Goal: Browse casually

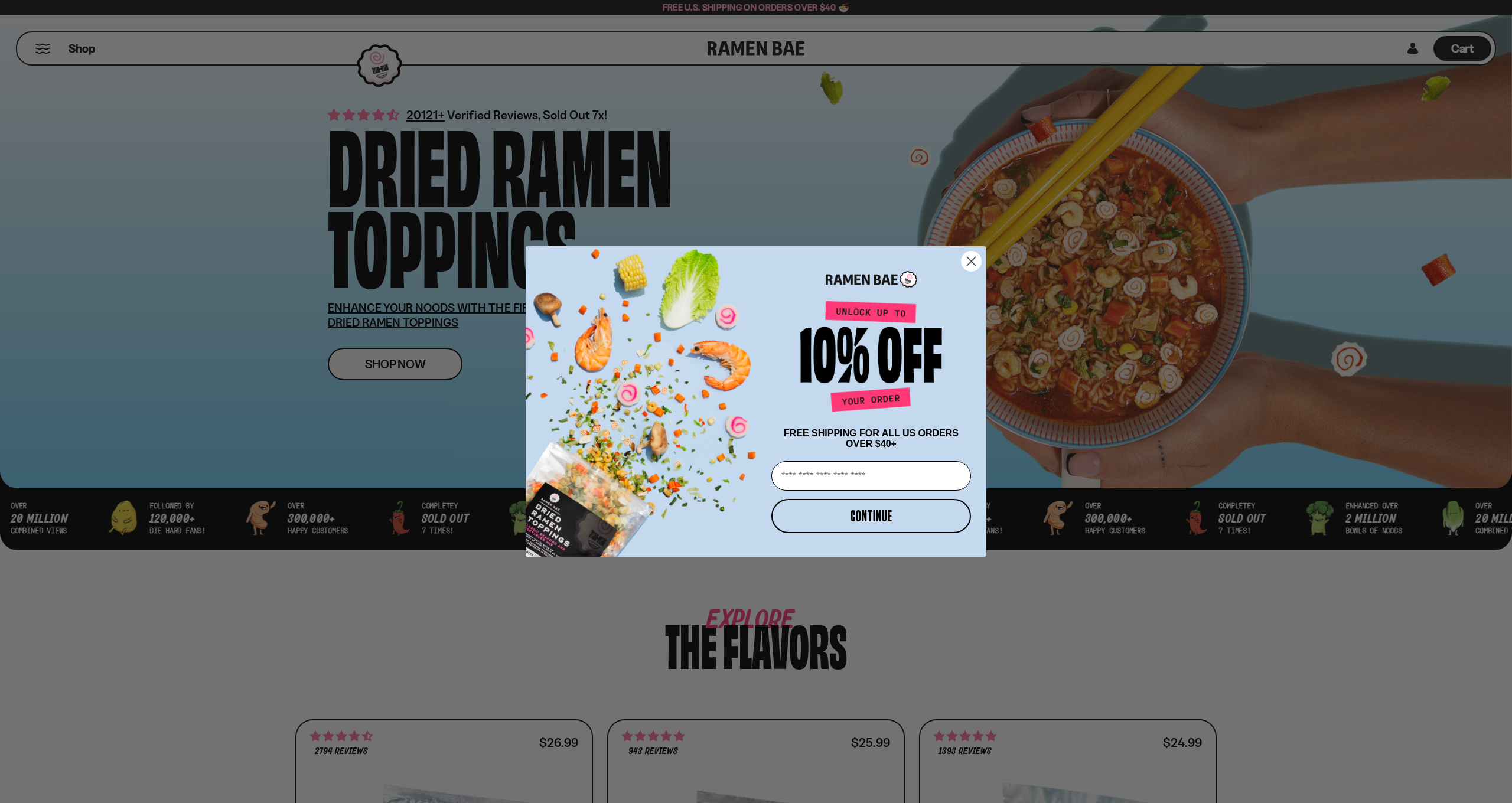
click at [973, 262] on circle "Close dialog" at bounding box center [971, 262] width 20 height 20
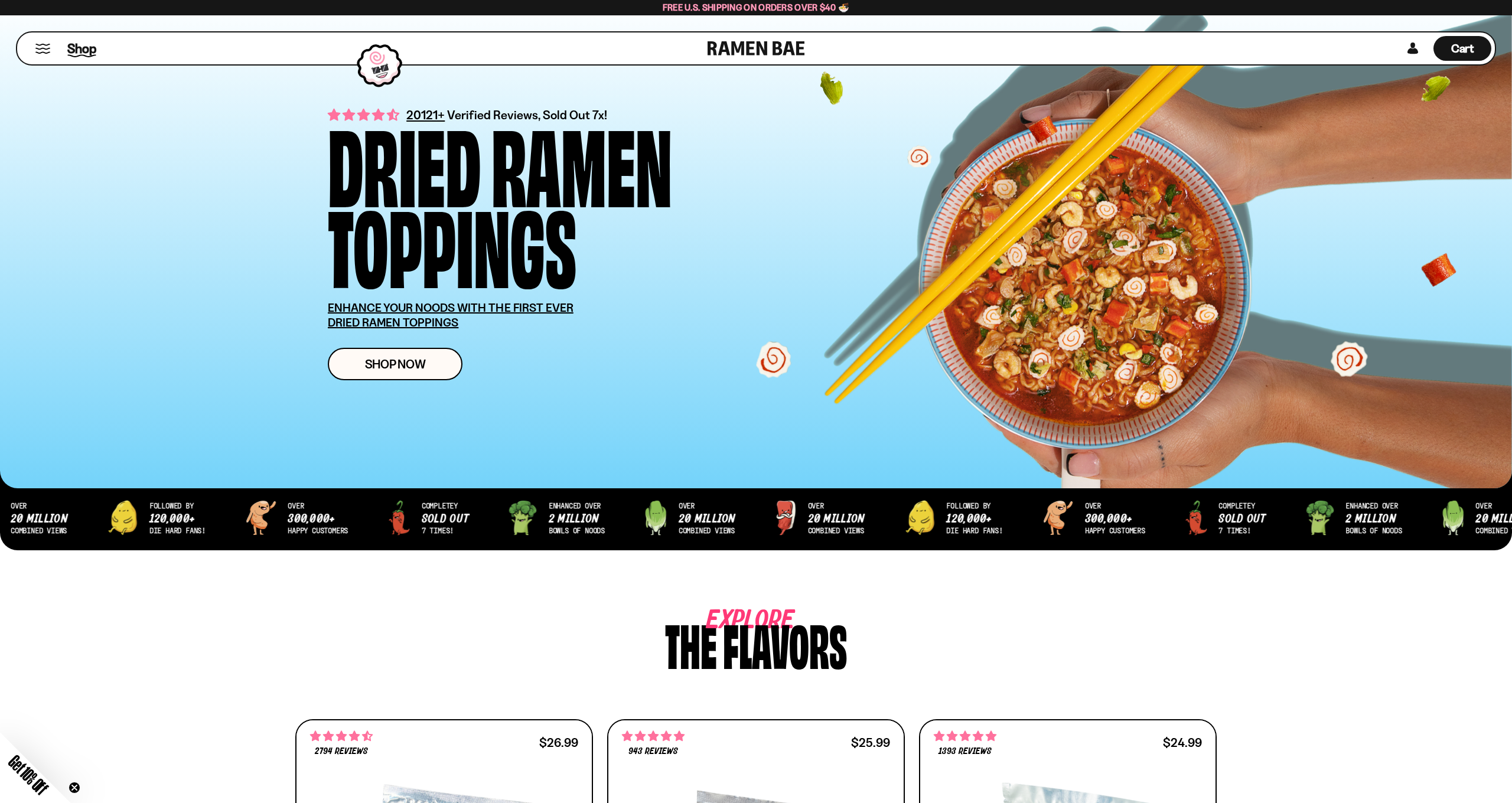
click at [81, 50] on span "Shop" at bounding box center [81, 48] width 29 height 18
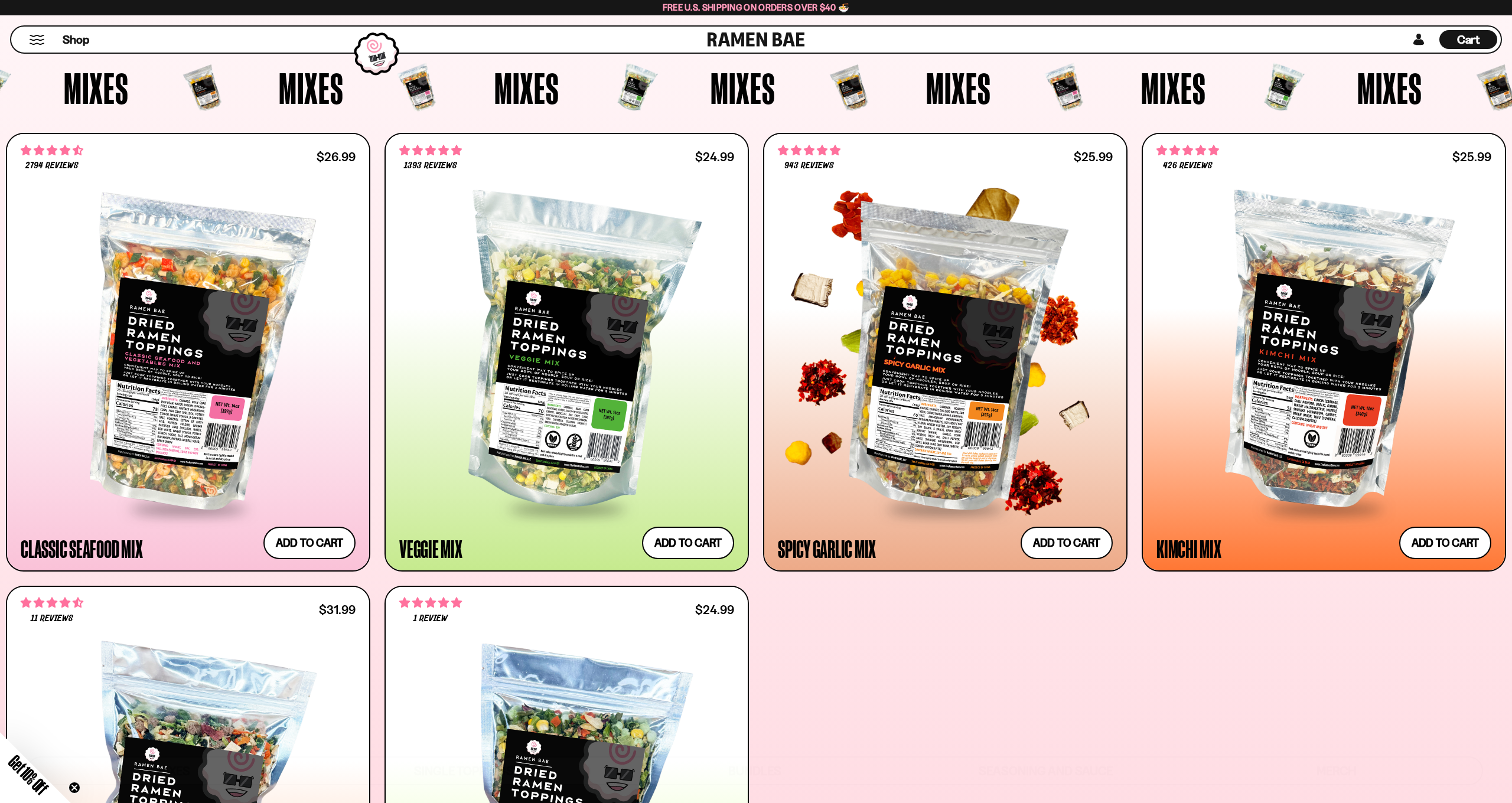
scroll to position [497, 0]
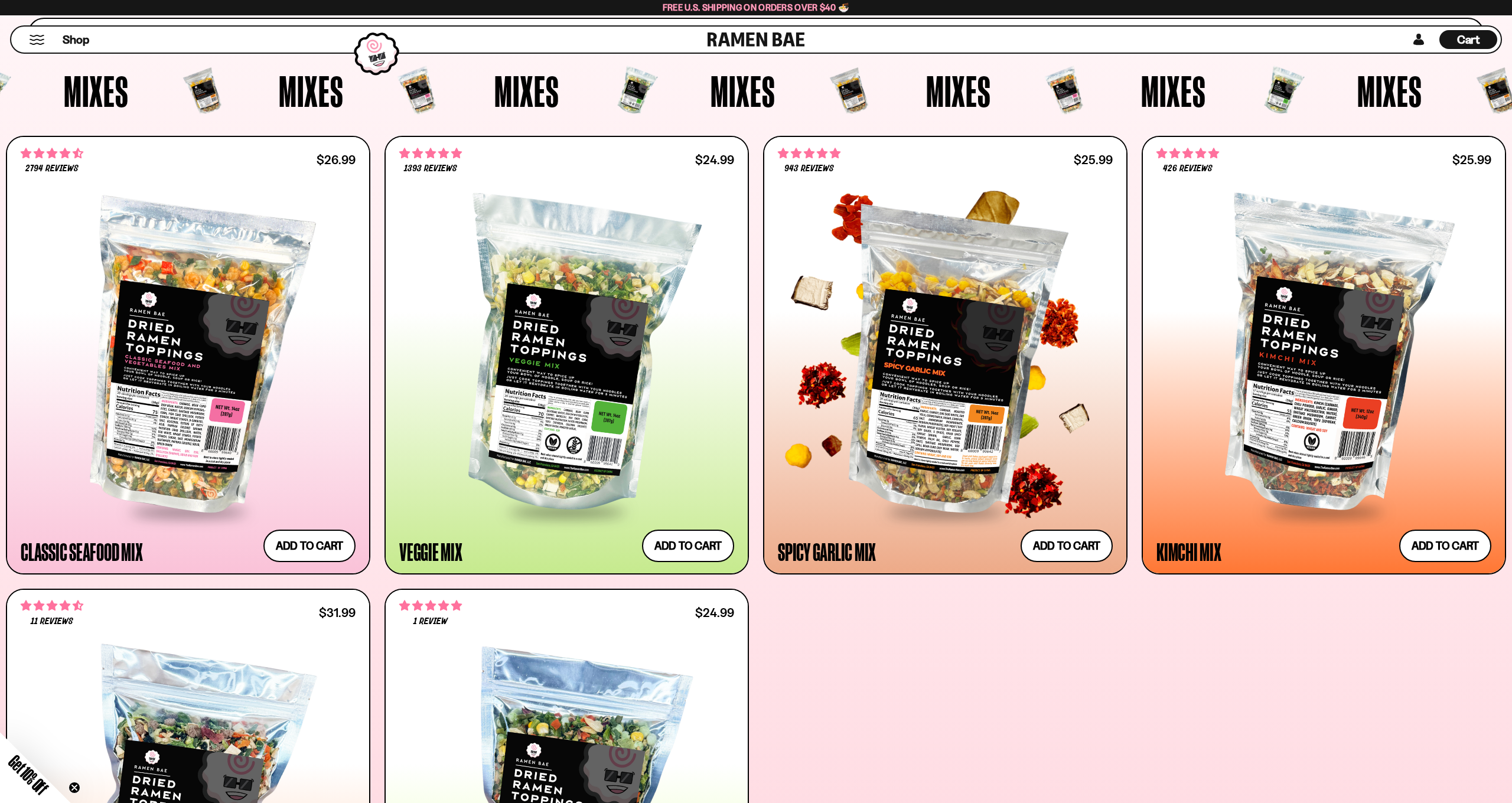
click at [930, 383] on div at bounding box center [945, 357] width 335 height 306
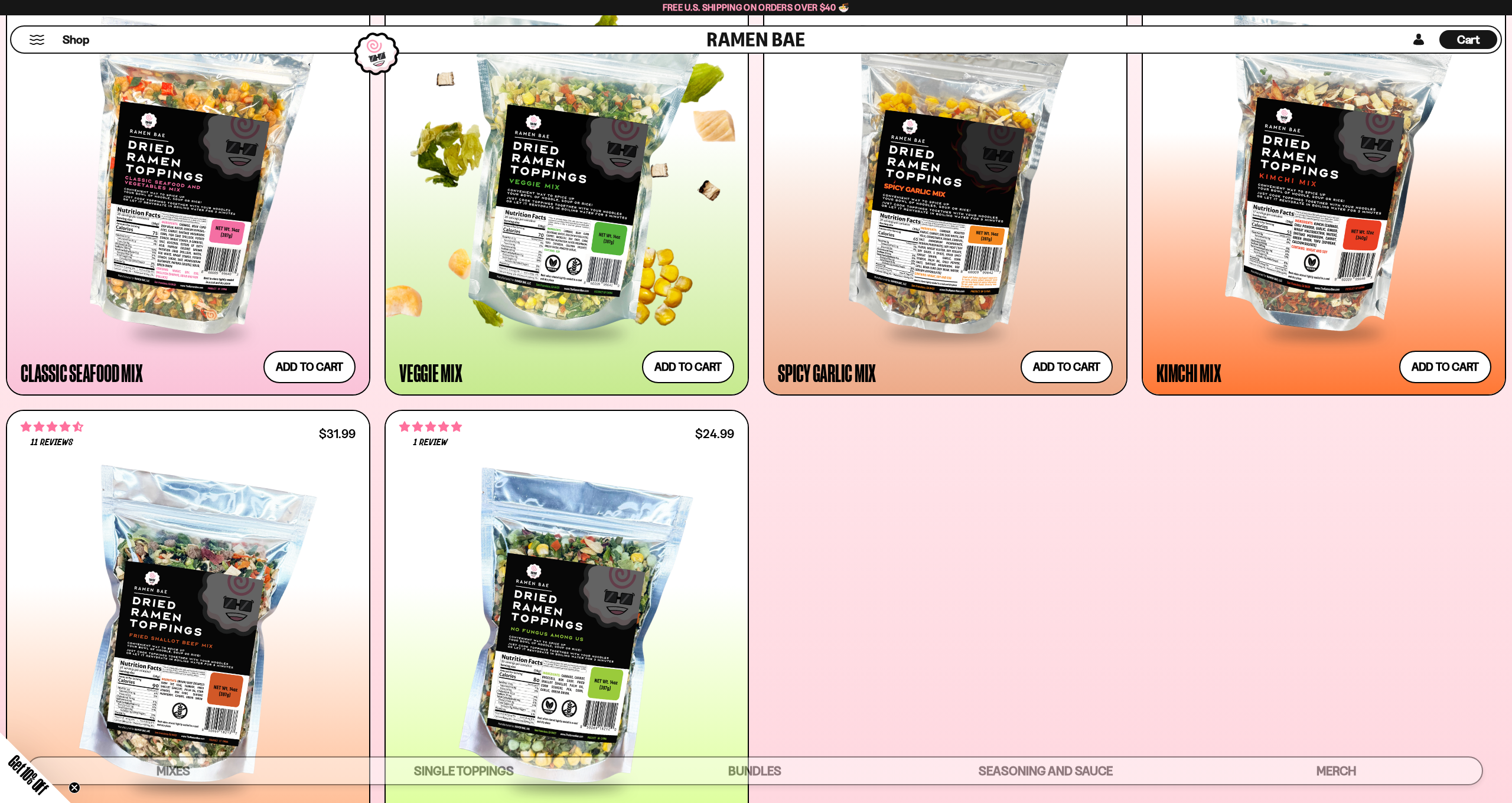
scroll to position [687, 0]
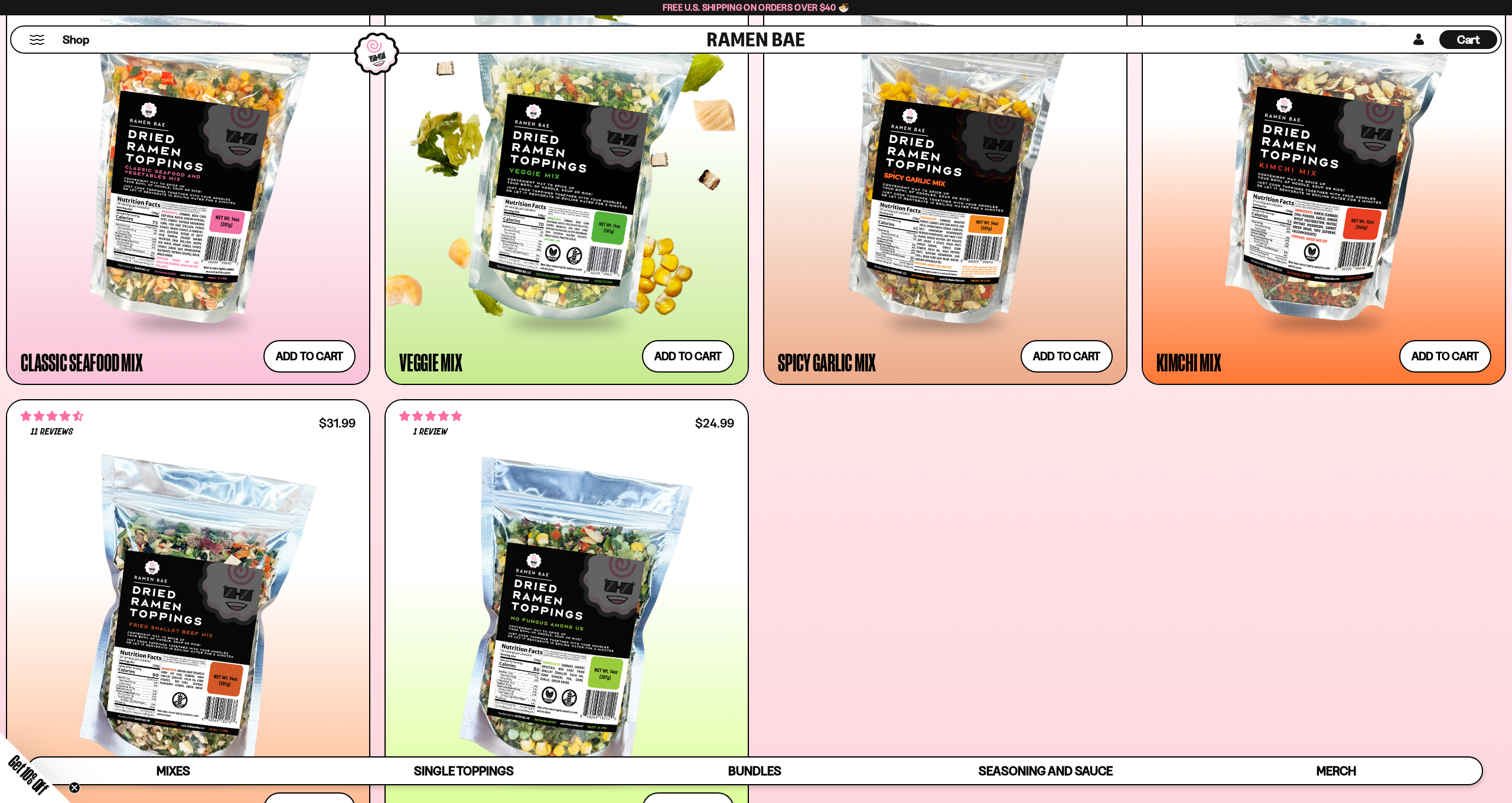
click at [586, 208] on div at bounding box center [566, 168] width 335 height 306
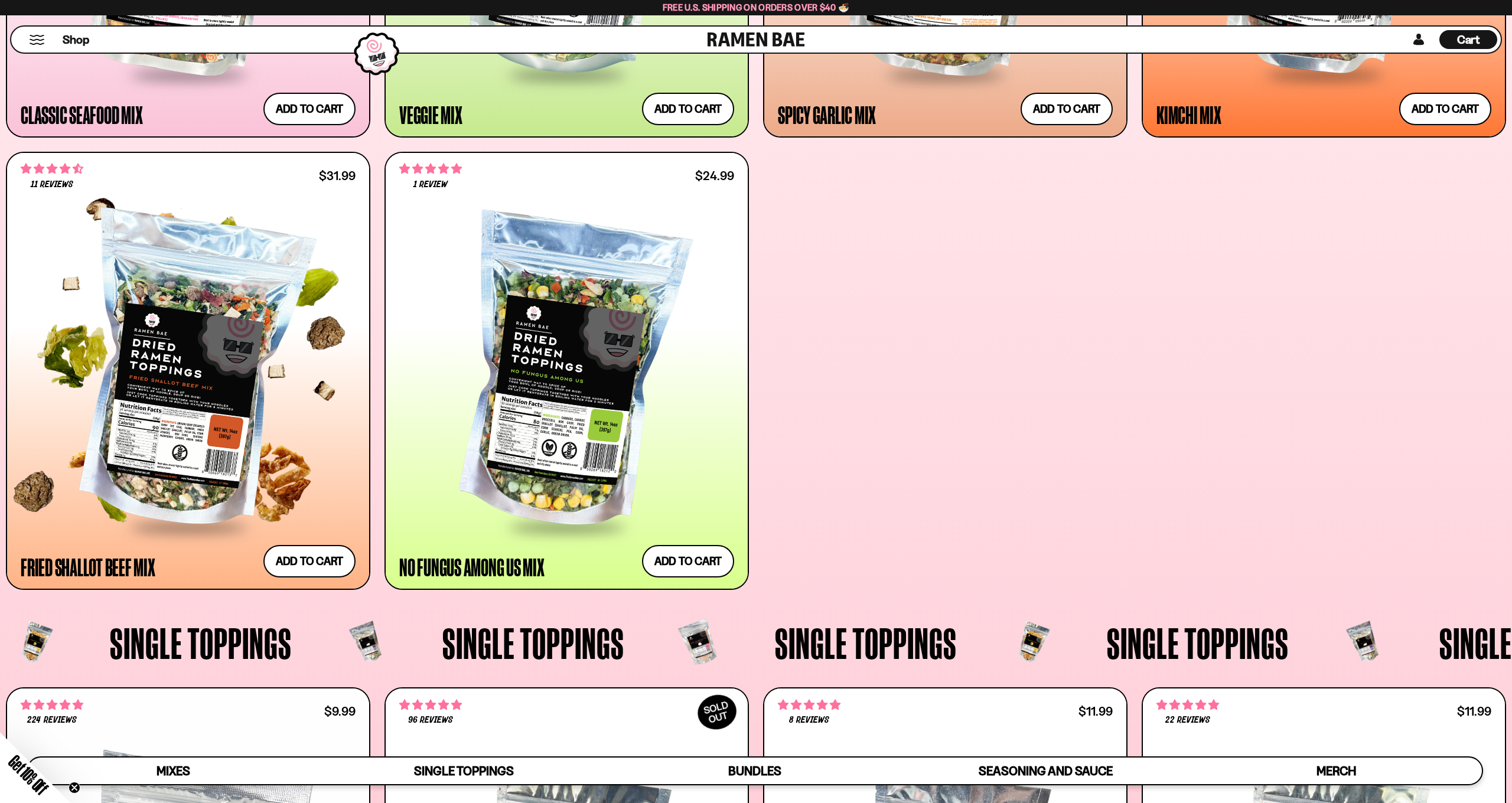
scroll to position [937, 0]
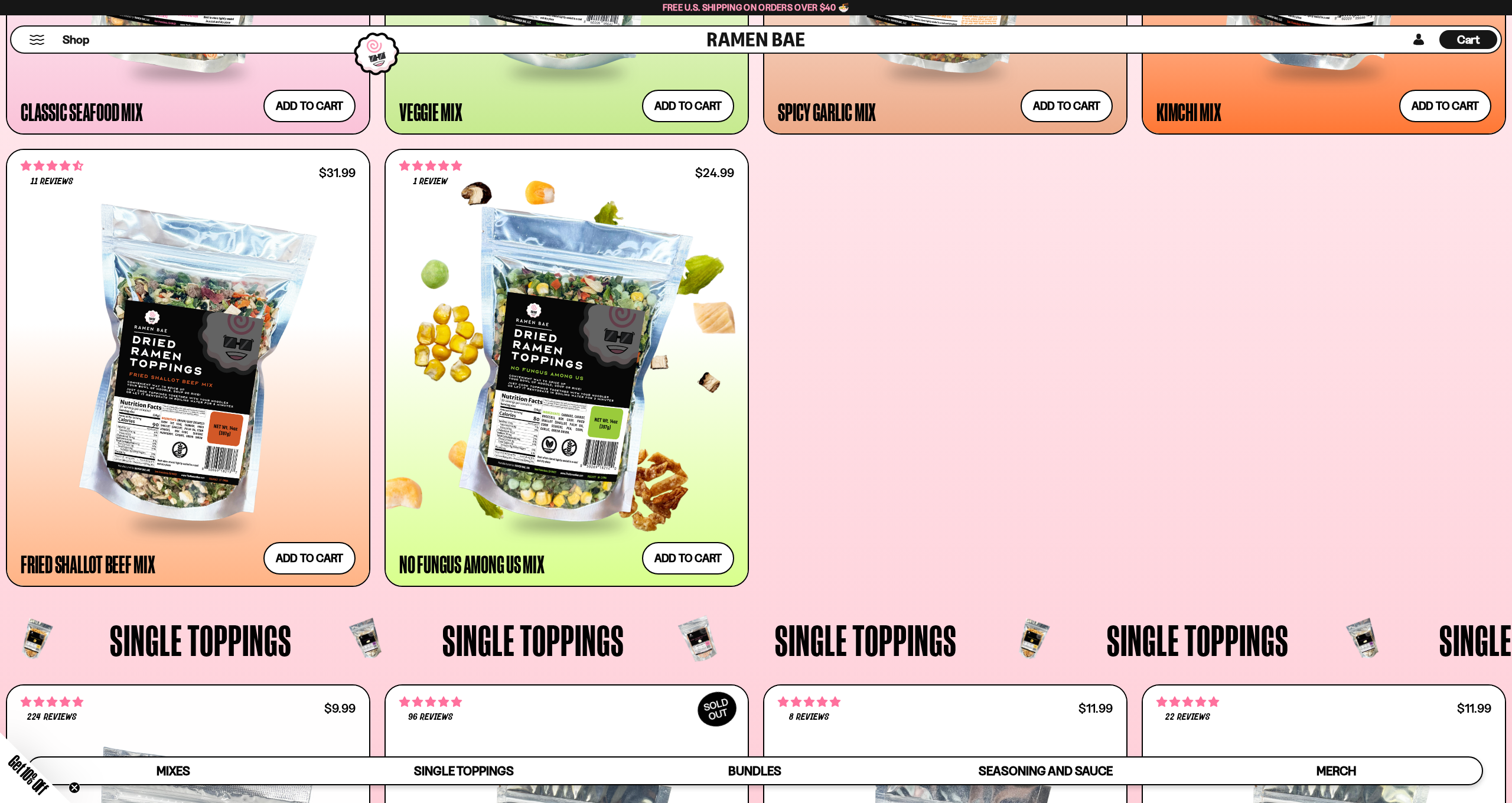
click at [571, 399] on div at bounding box center [566, 370] width 335 height 306
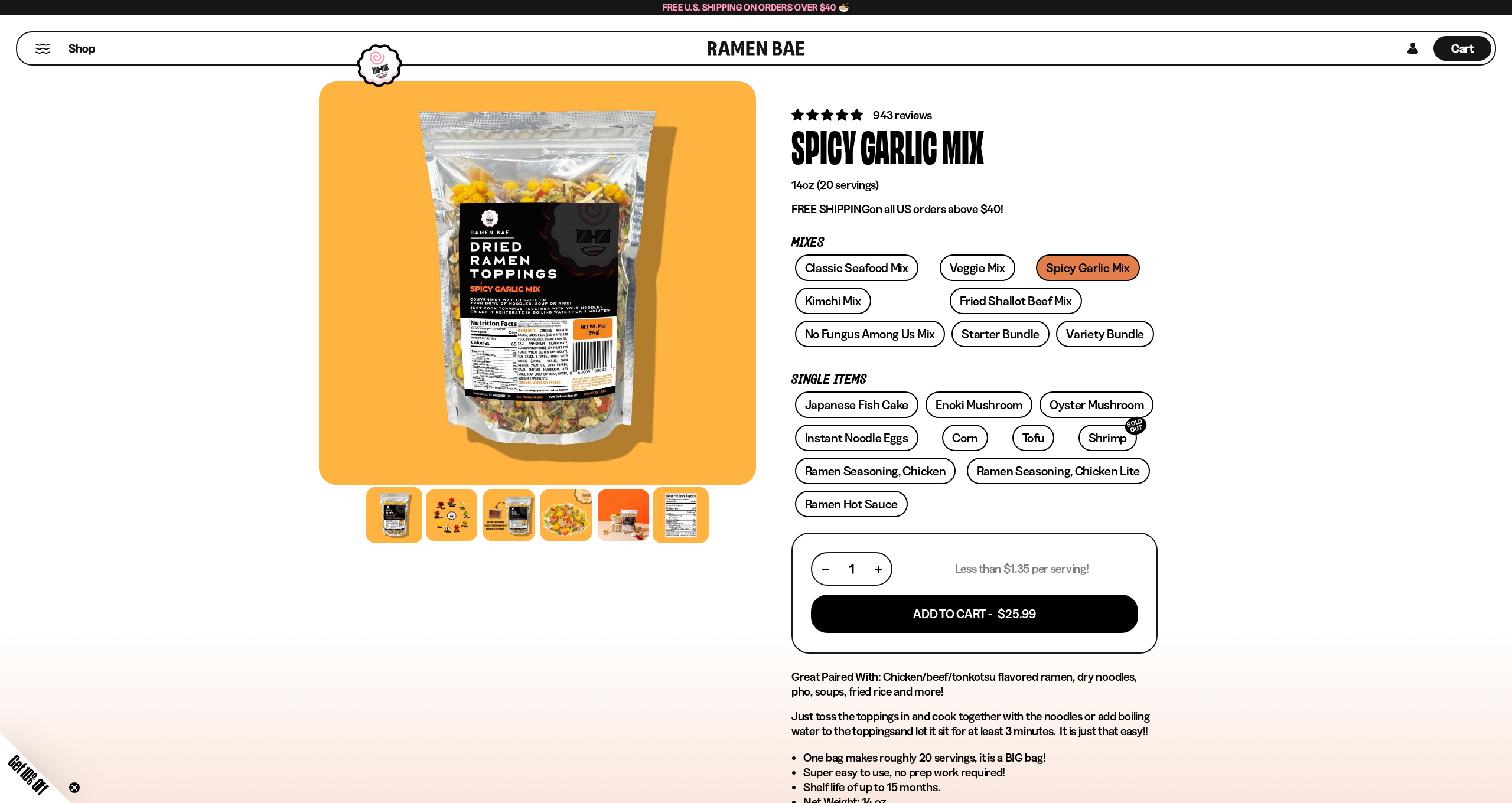
click at [684, 516] on div at bounding box center [681, 515] width 56 height 56
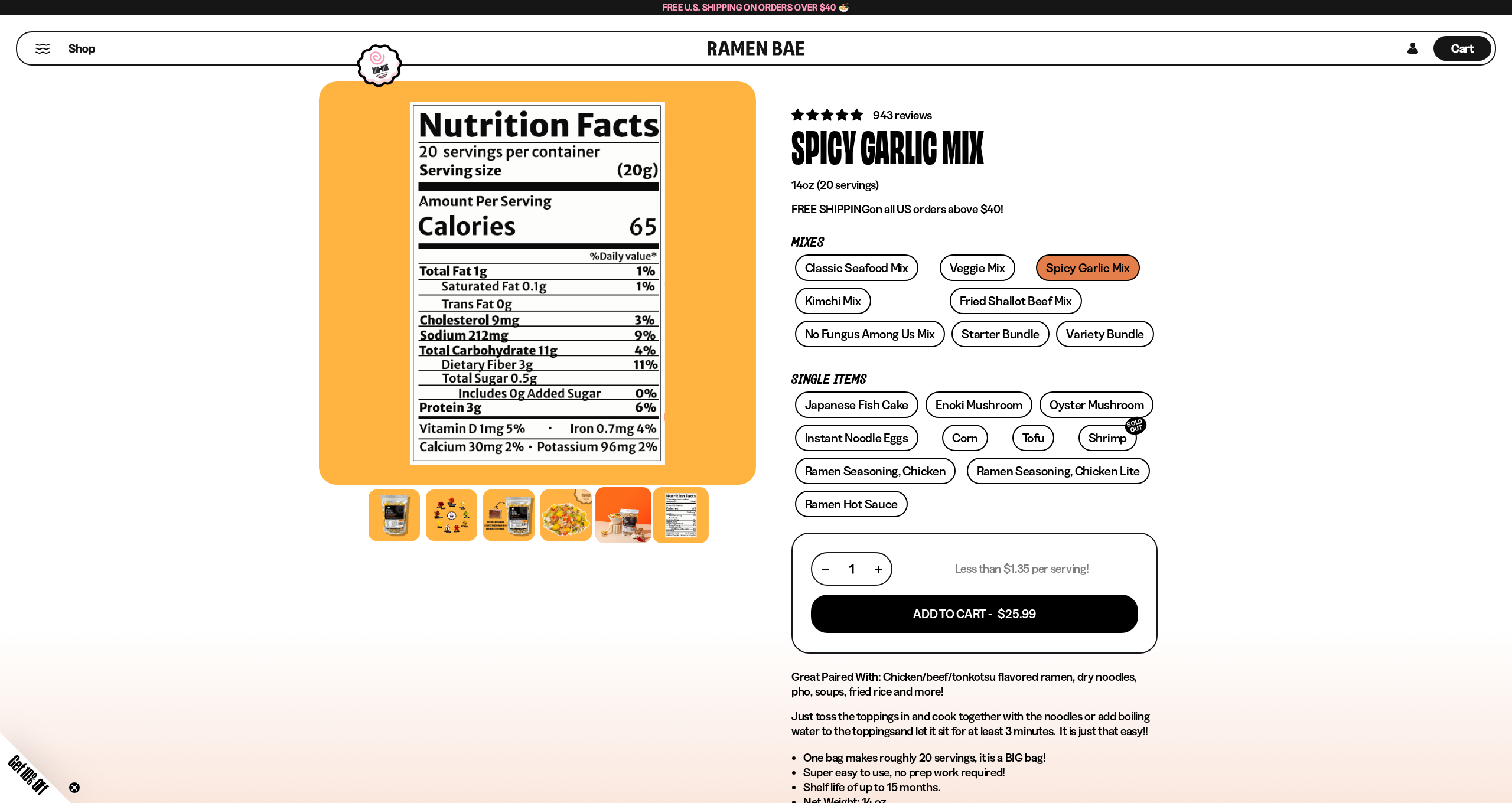
click at [633, 518] on div at bounding box center [623, 515] width 56 height 56
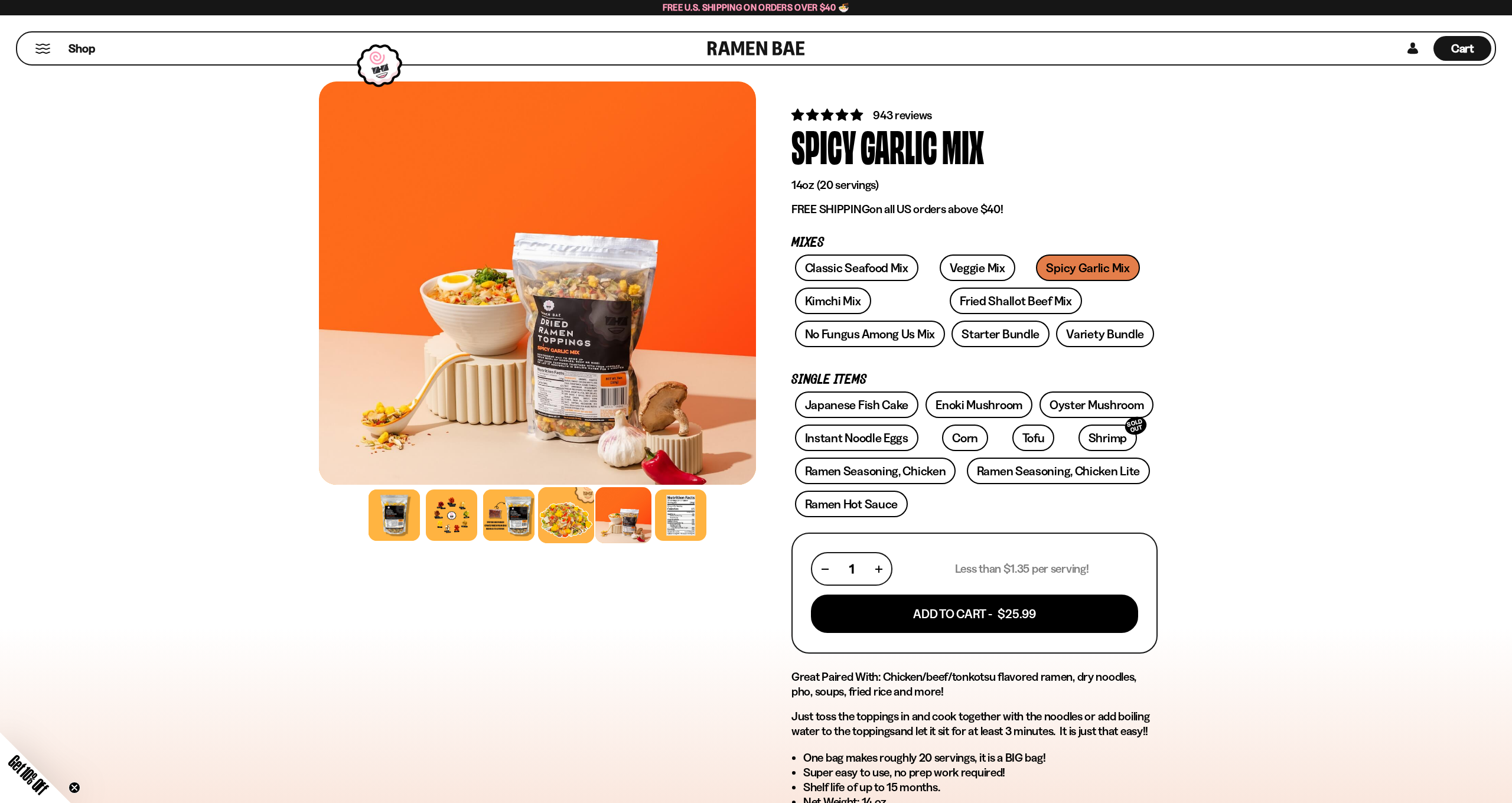
click at [582, 518] on div at bounding box center [566, 515] width 56 height 56
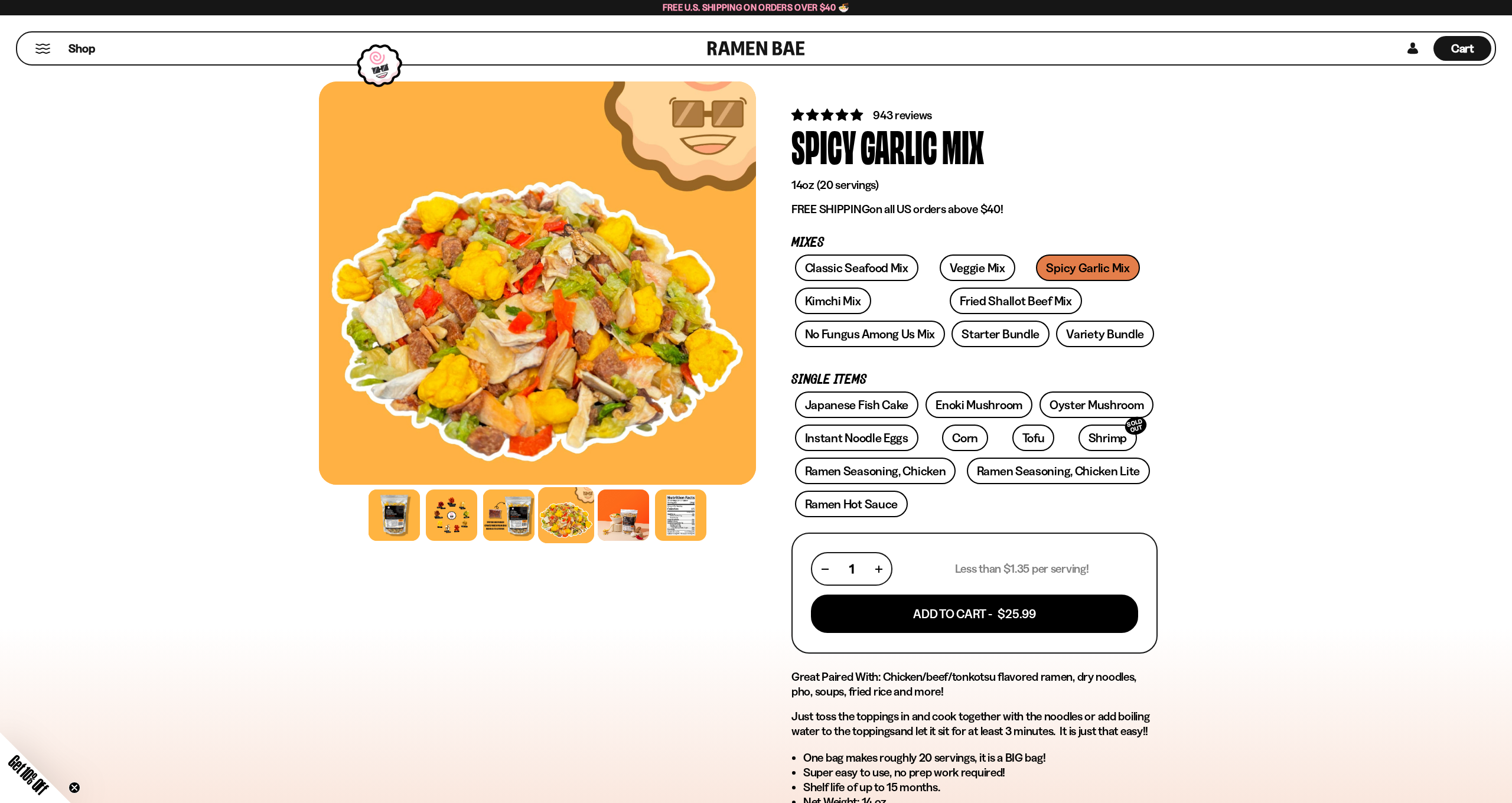
click at [544, 520] on div at bounding box center [566, 515] width 56 height 56
click at [522, 525] on div at bounding box center [508, 515] width 56 height 56
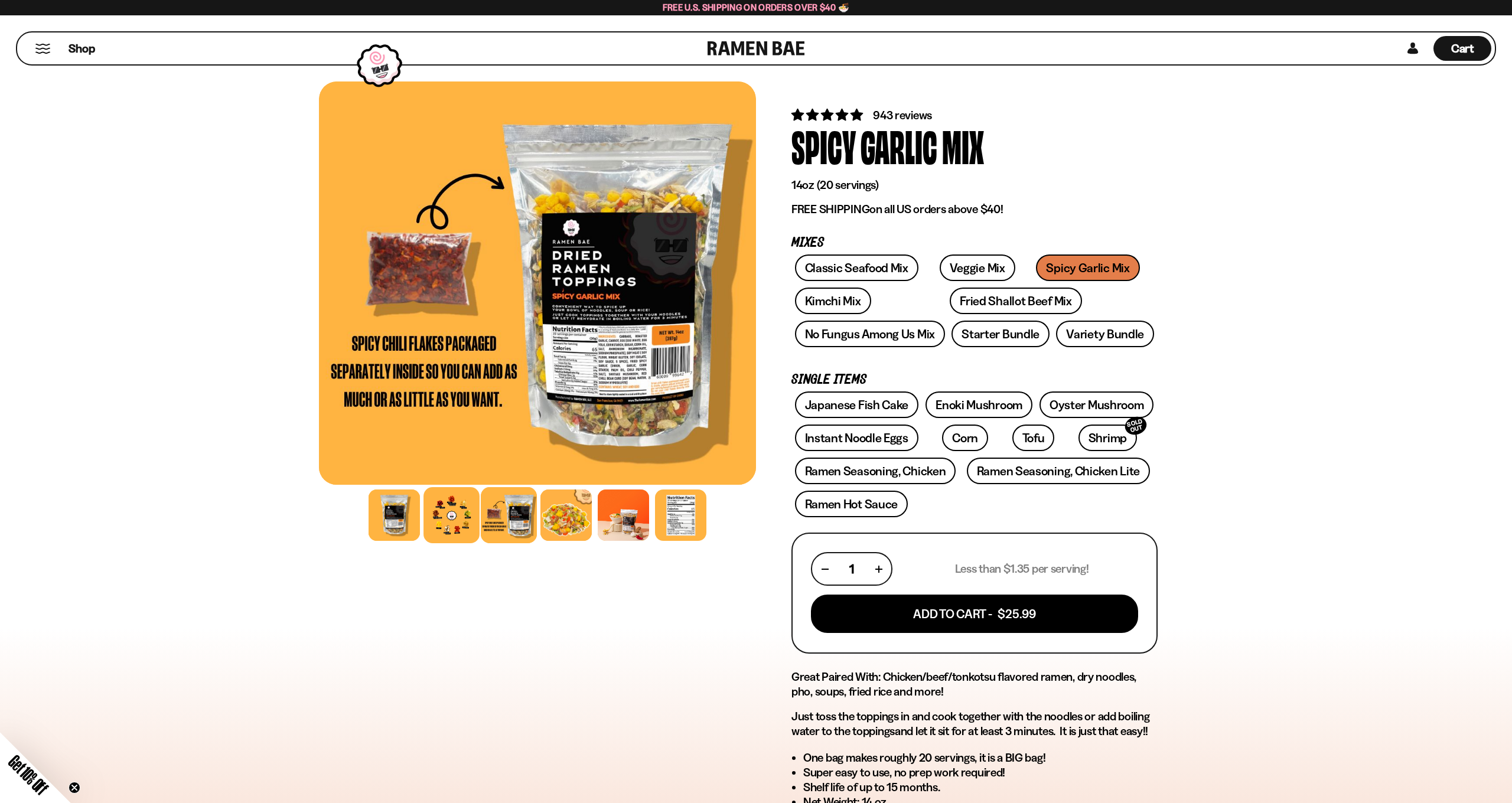
click at [456, 530] on div at bounding box center [452, 515] width 56 height 56
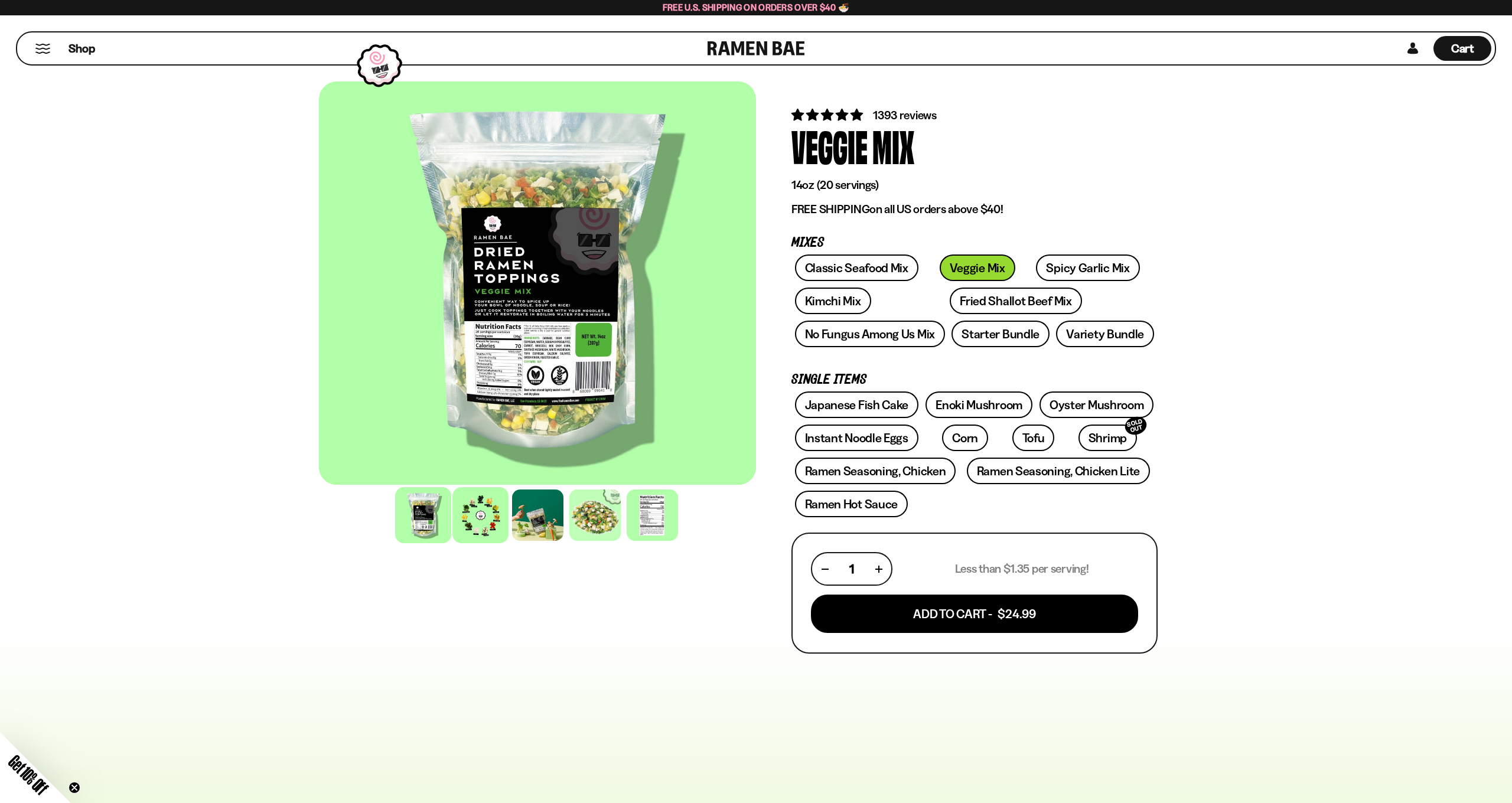
click at [486, 512] on div at bounding box center [480, 515] width 56 height 56
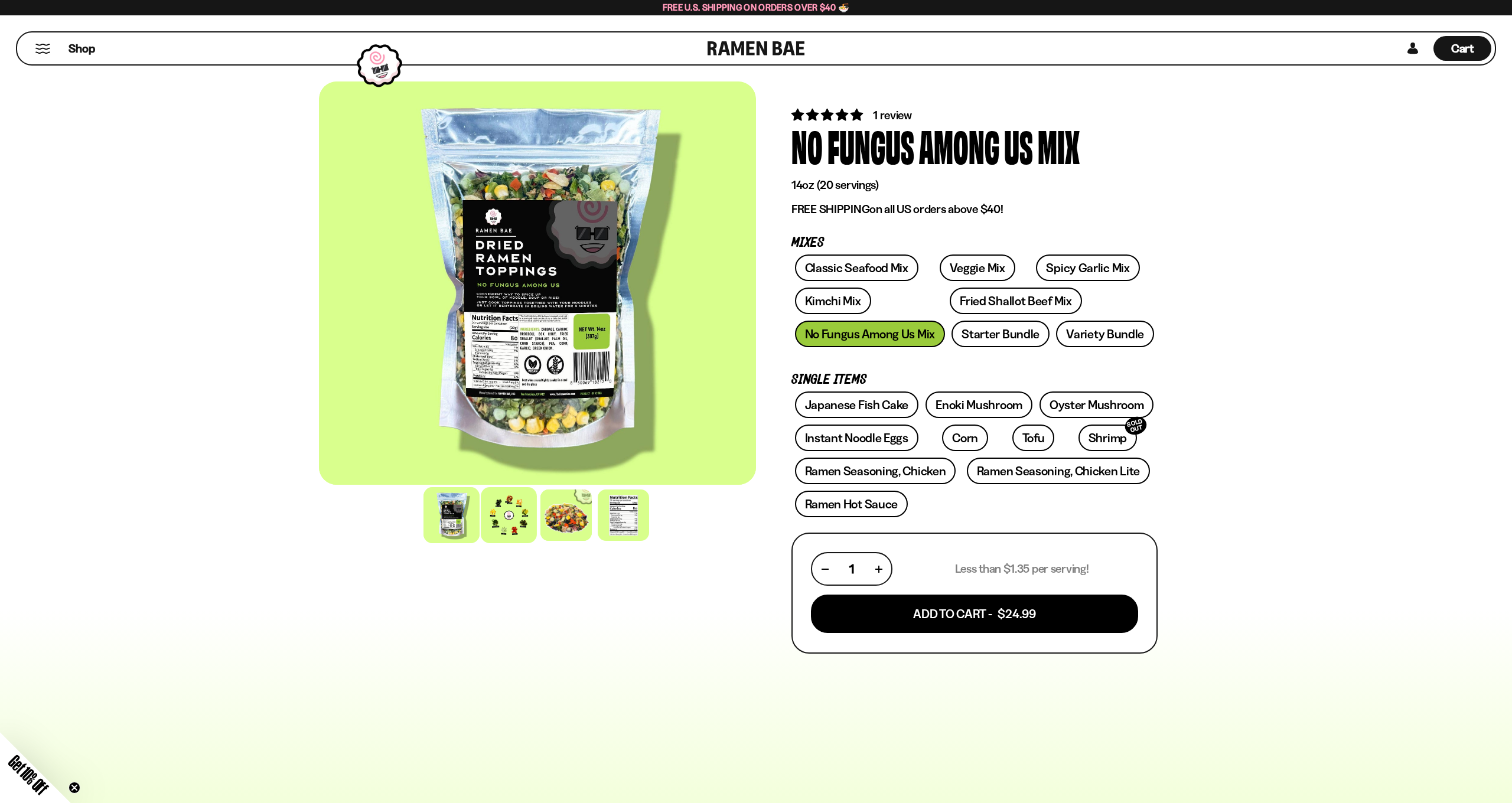
click at [503, 517] on div at bounding box center [508, 515] width 56 height 56
